Goal: Information Seeking & Learning: Learn about a topic

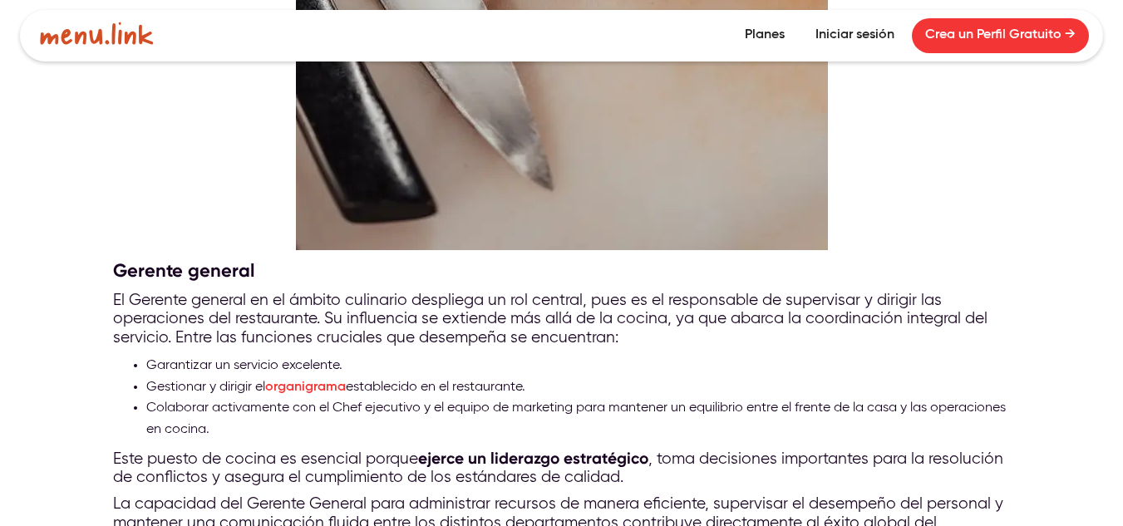
scroll to position [1496, 0]
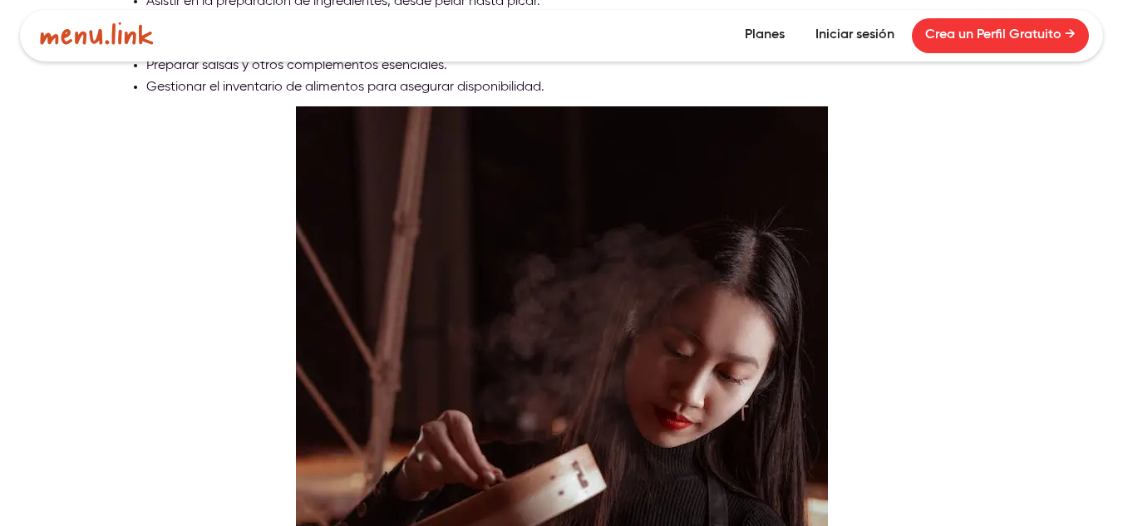
scroll to position [3492, 0]
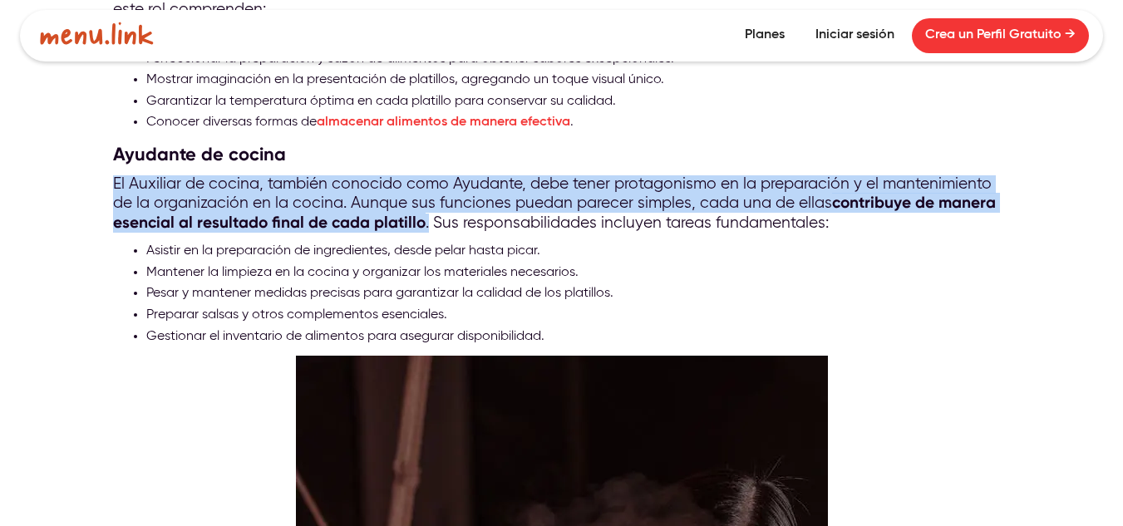
drag, startPoint x: 428, startPoint y: 214, endPoint x: 105, endPoint y: 165, distance: 327.1
copy p "El Auxiliar de cocina, también conocido como Ayudante, debe tener protagonismo …"
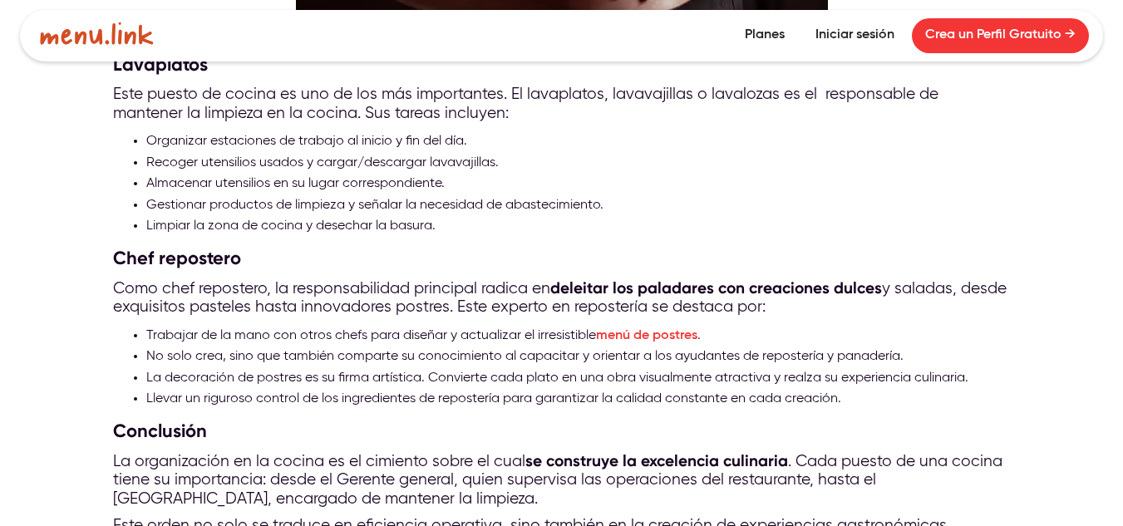
scroll to position [4573, 0]
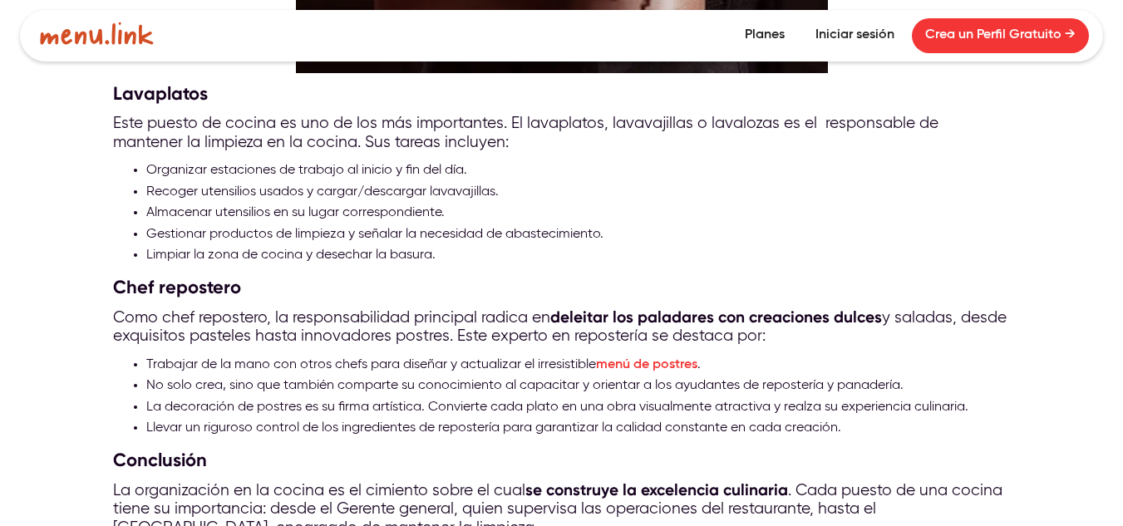
click at [290, 139] on p "Este puesto de cocina es uno de los más importantes. El lavaplatos, lavavajilla…" at bounding box center [562, 133] width 898 height 37
drag, startPoint x: 290, startPoint y: 139, endPoint x: 136, endPoint y: 120, distance: 155.0
click at [159, 131] on p "Este puesto de cocina es uno de los más importantes. El lavaplatos, lavavajilla…" at bounding box center [562, 133] width 898 height 37
click at [139, 120] on p "Este puesto de cocina es uno de los más importantes. El lavaplatos, lavavajilla…" at bounding box center [562, 133] width 898 height 37
click at [136, 120] on p "Este puesto de cocina es uno de los más importantes. El lavaplatos, lavavajilla…" at bounding box center [562, 133] width 898 height 37
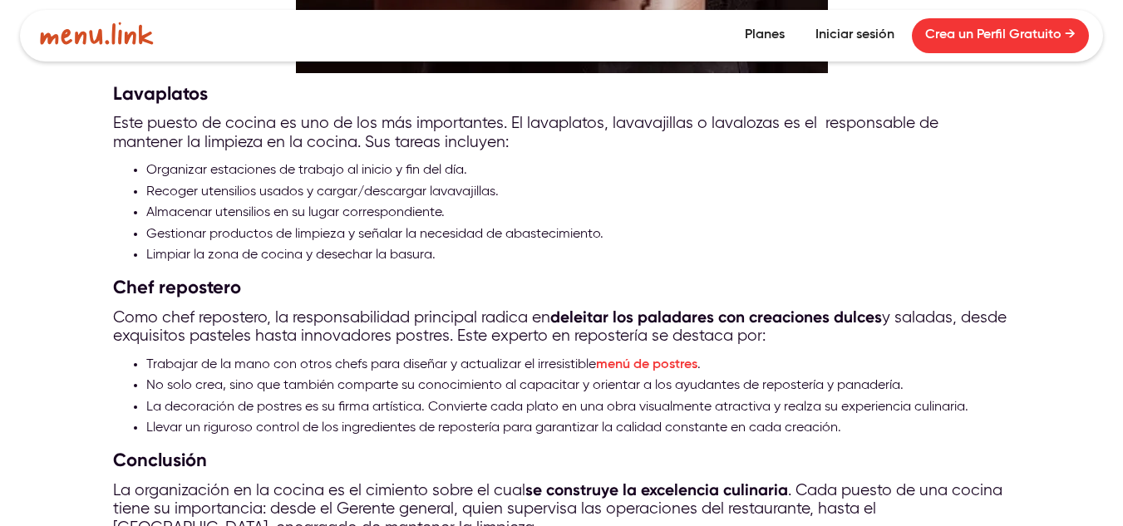
click at [136, 120] on p "Este puesto de cocina es uno de los más importantes. El lavaplatos, lavavajilla…" at bounding box center [562, 133] width 898 height 37
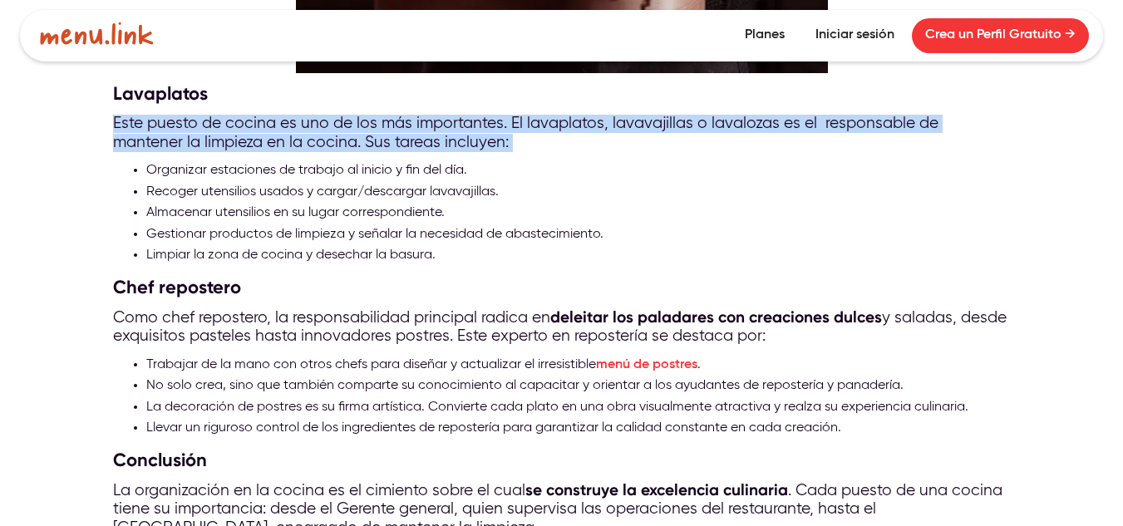
click at [135, 119] on p "Este puesto de cocina es uno de los más importantes. El lavaplatos, lavavajilla…" at bounding box center [562, 133] width 898 height 37
copy p "Este puesto de cocina es uno de los más importantes. El lavaplatos, lavavajilla…"
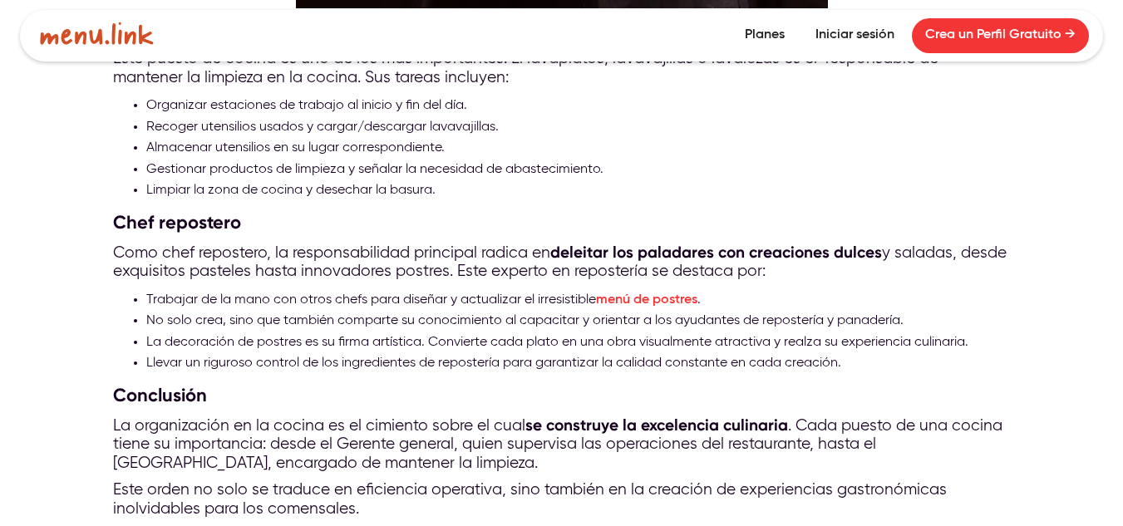
scroll to position [4489, 0]
